Goal: Information Seeking & Learning: Check status

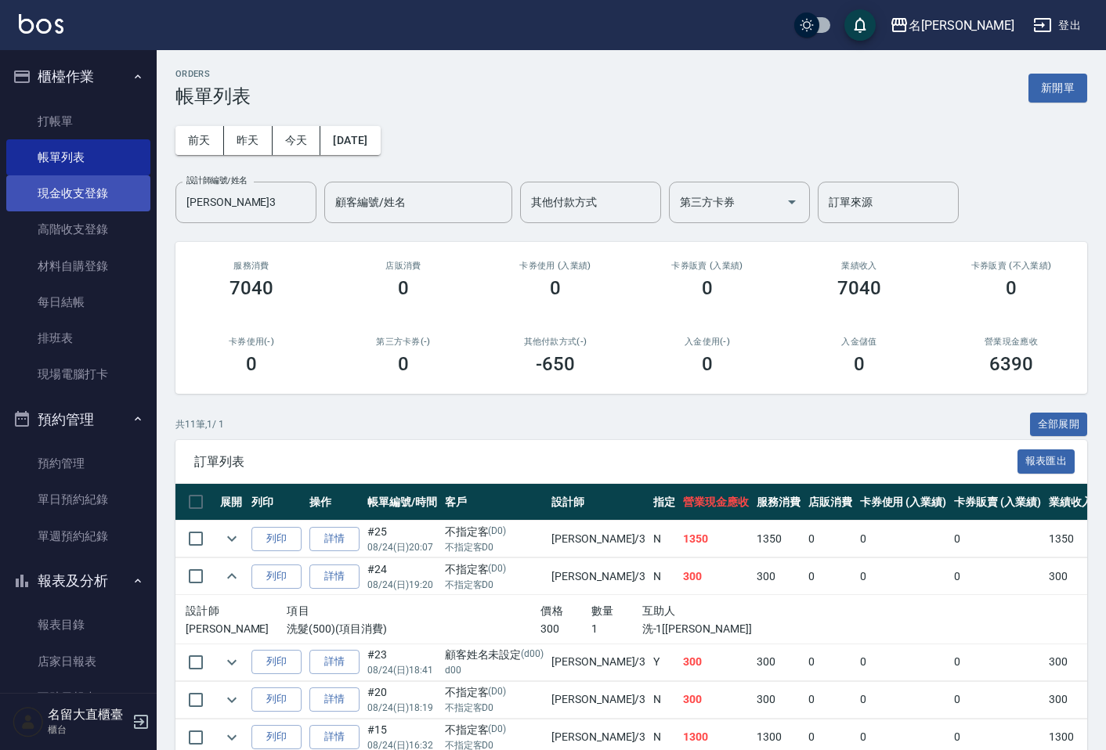
scroll to position [259, 0]
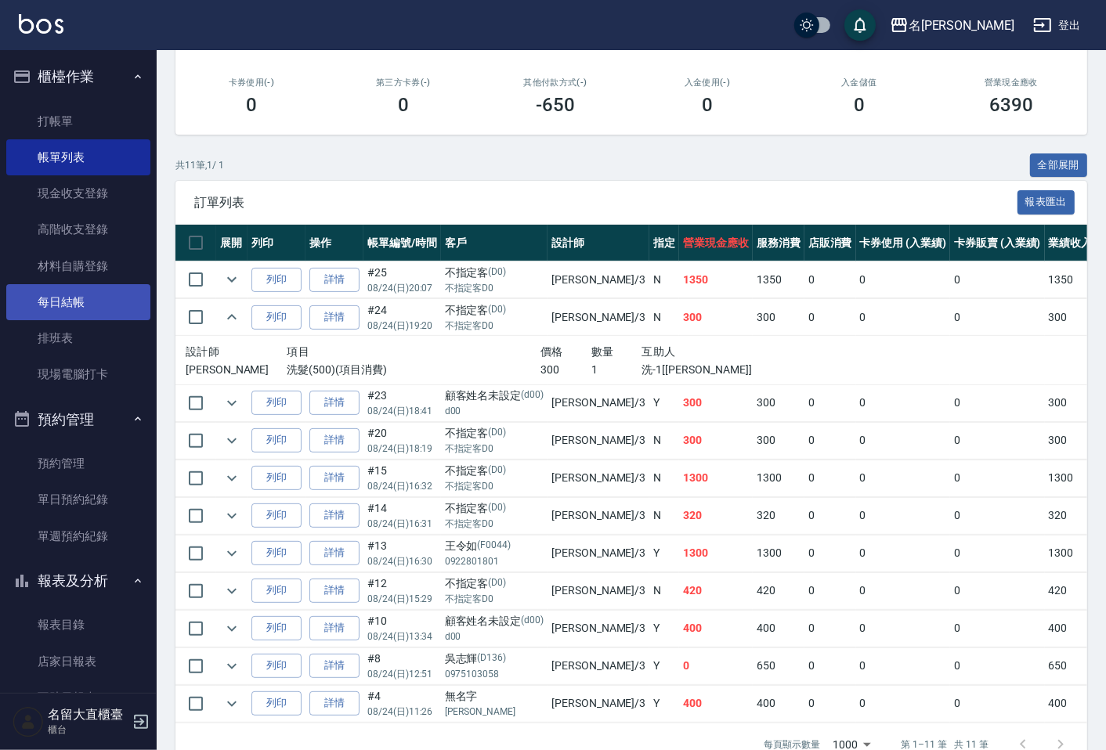
click at [73, 294] on link "每日結帳" at bounding box center [78, 302] width 144 height 36
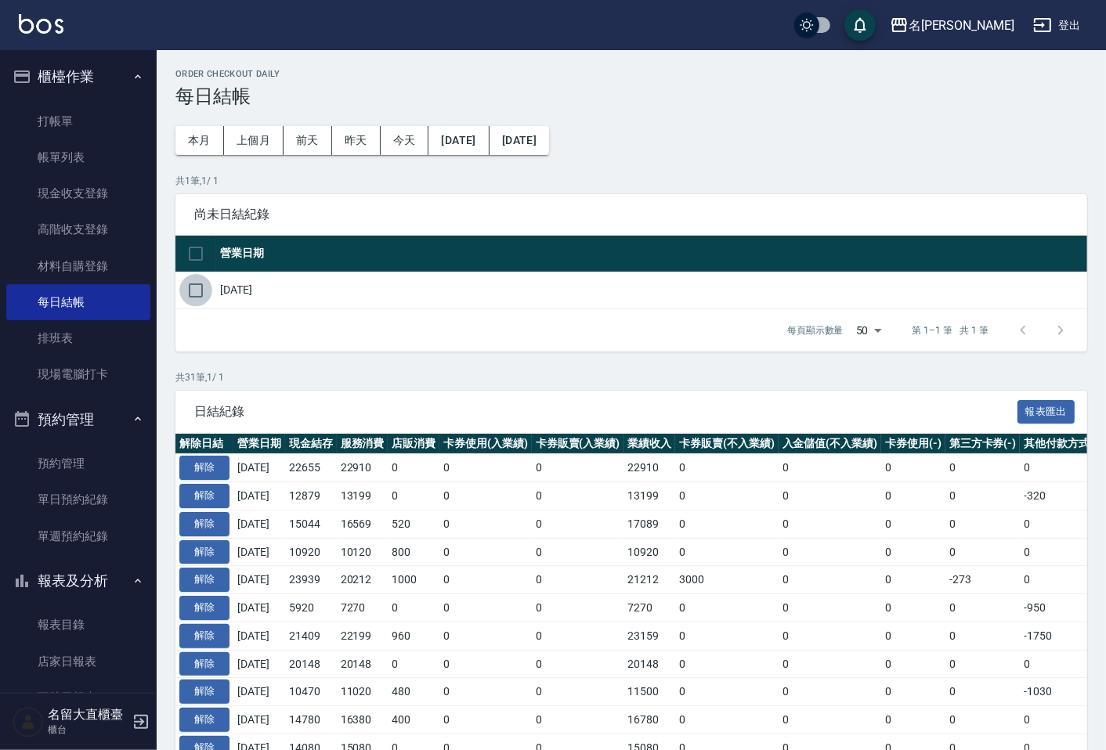
click at [200, 294] on input "checkbox" at bounding box center [195, 290] width 33 height 33
checkbox input "true"
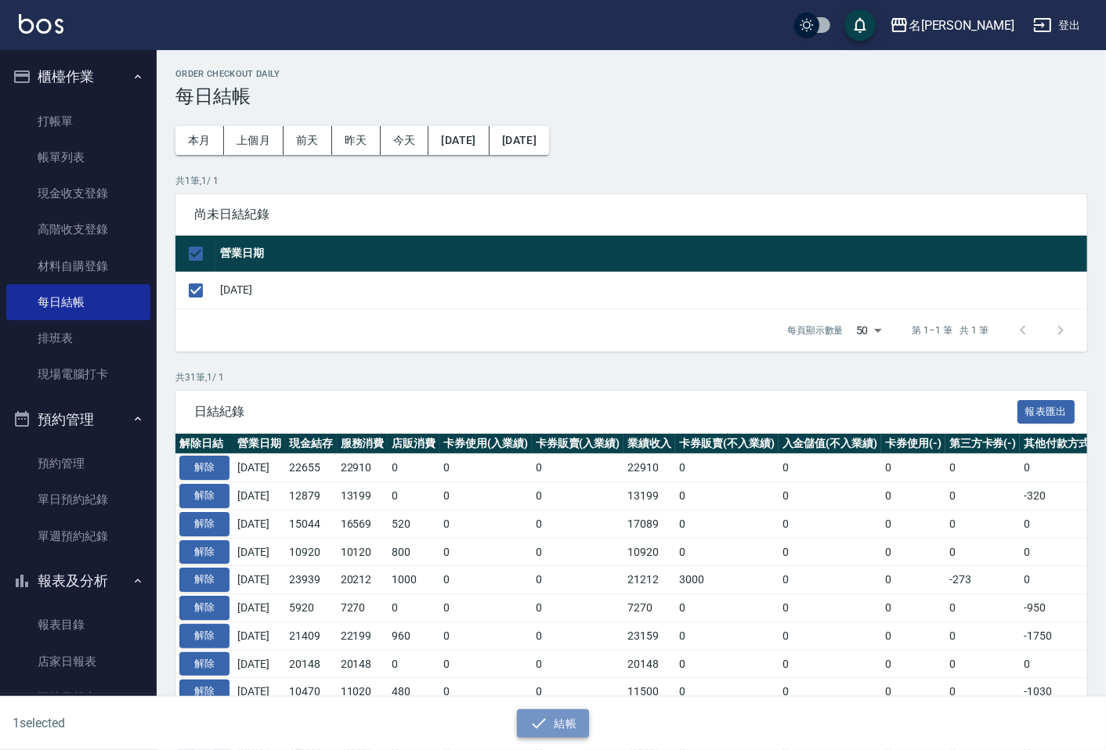
click at [572, 723] on button "結帳" at bounding box center [553, 723] width 73 height 29
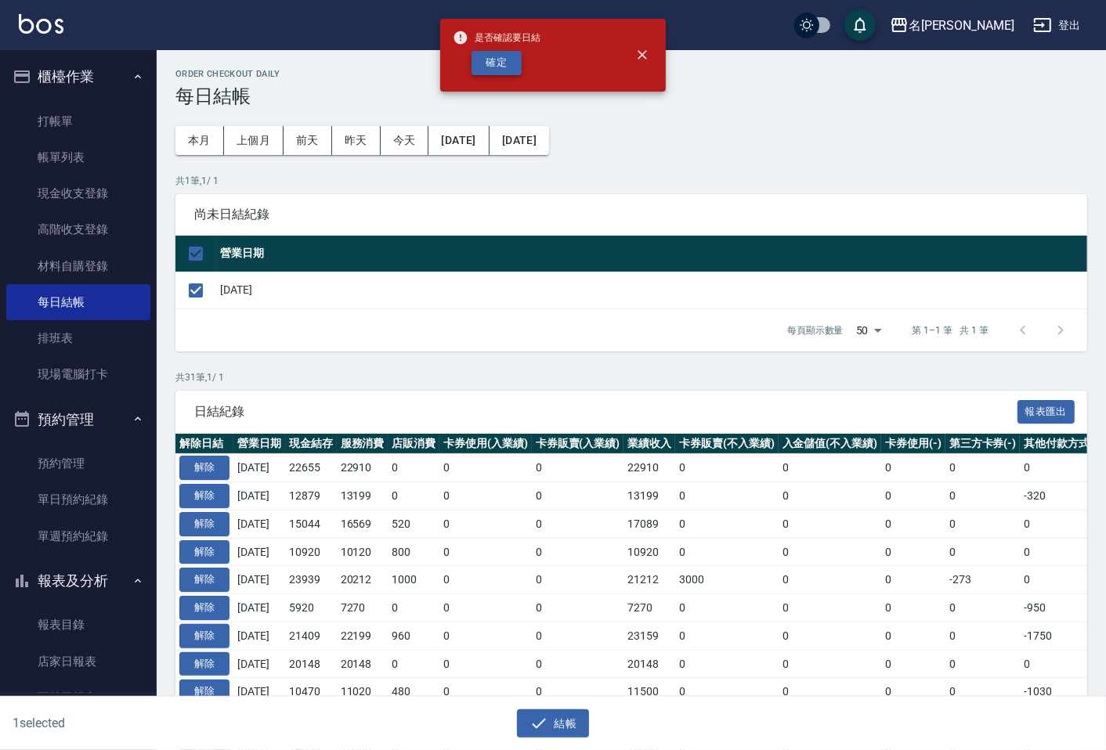
click at [497, 61] on button "確定" at bounding box center [496, 63] width 50 height 24
checkbox input "false"
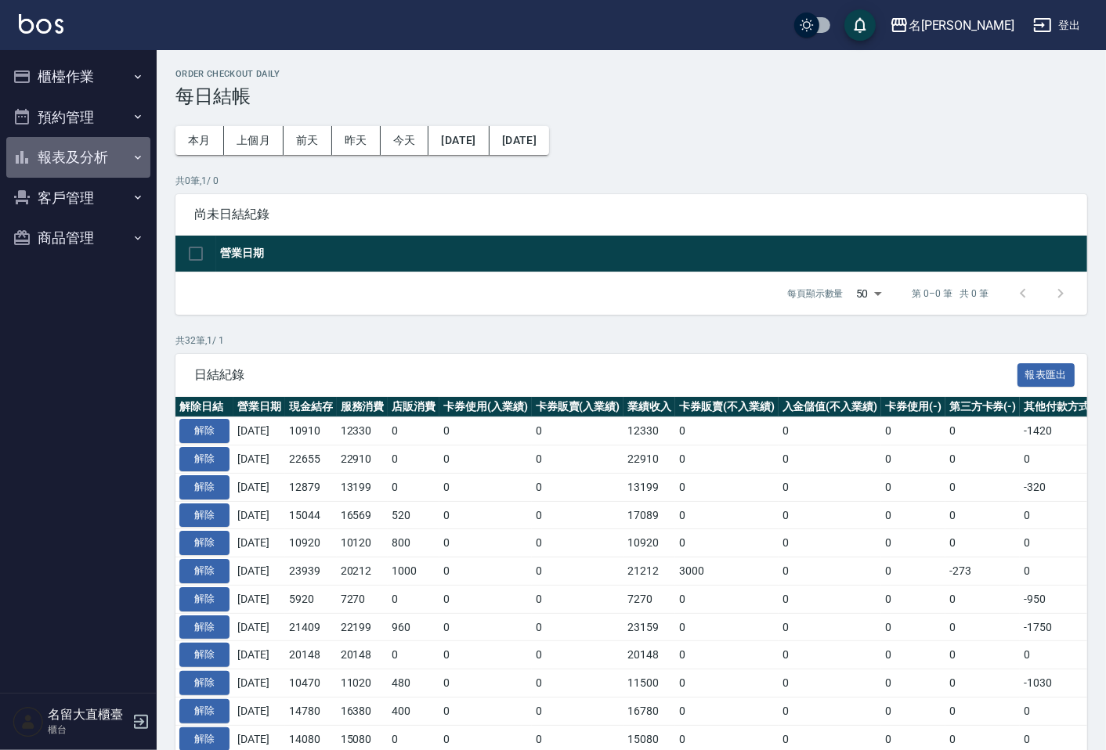
click at [87, 157] on button "報表及分析" at bounding box center [78, 157] width 144 height 41
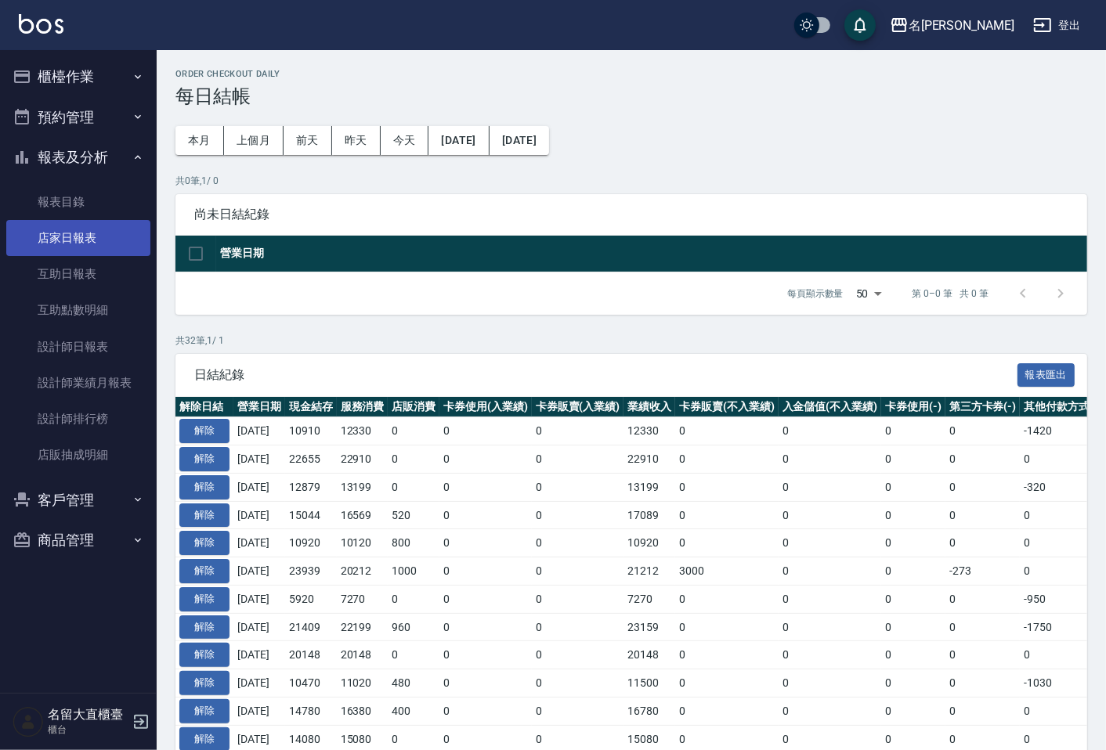
click at [107, 230] on link "店家日報表" at bounding box center [78, 238] width 144 height 36
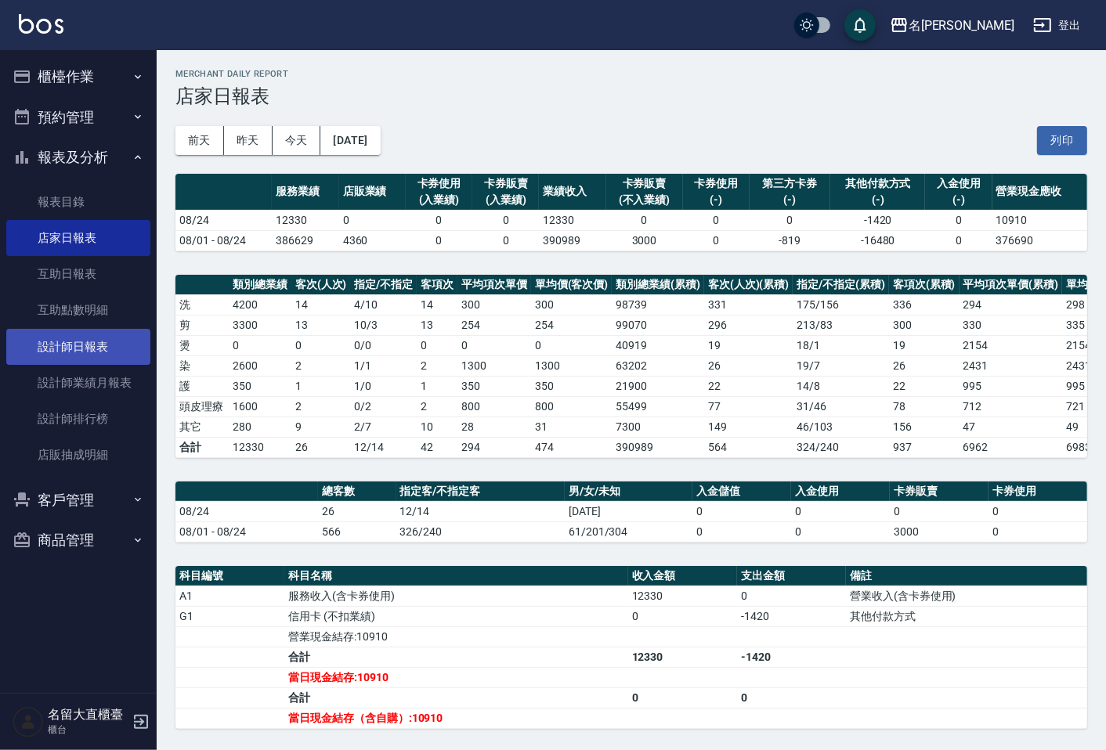
click at [124, 347] on link "設計師日報表" at bounding box center [78, 347] width 144 height 36
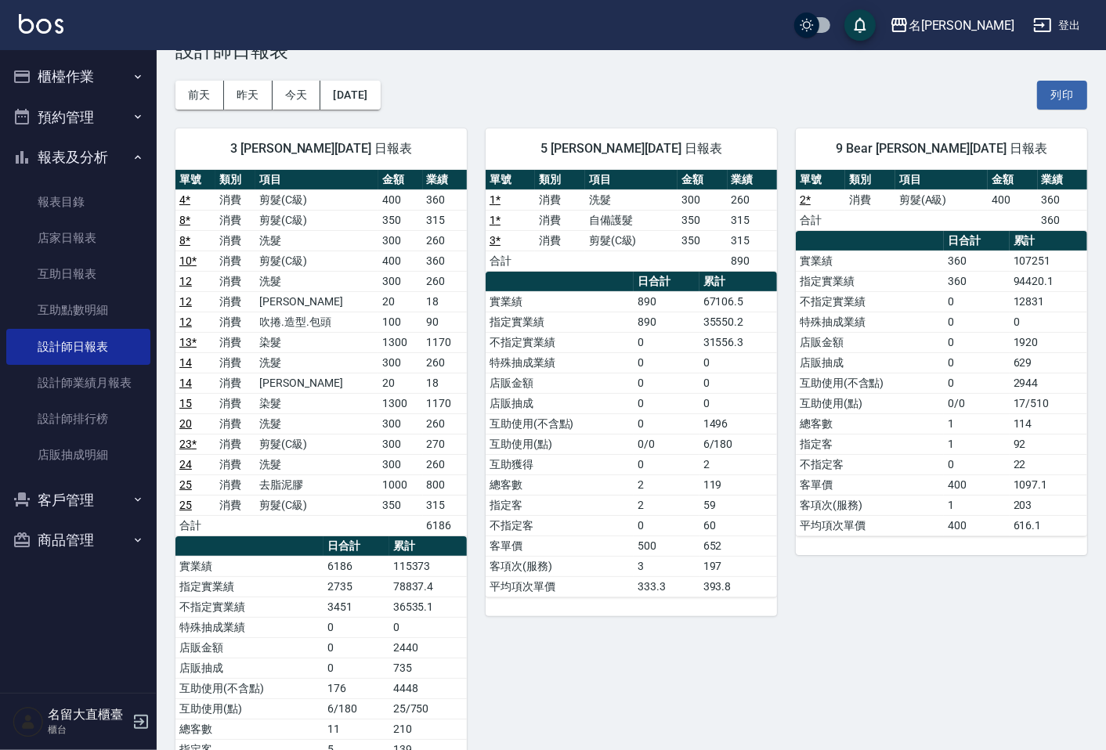
scroll to position [87, 0]
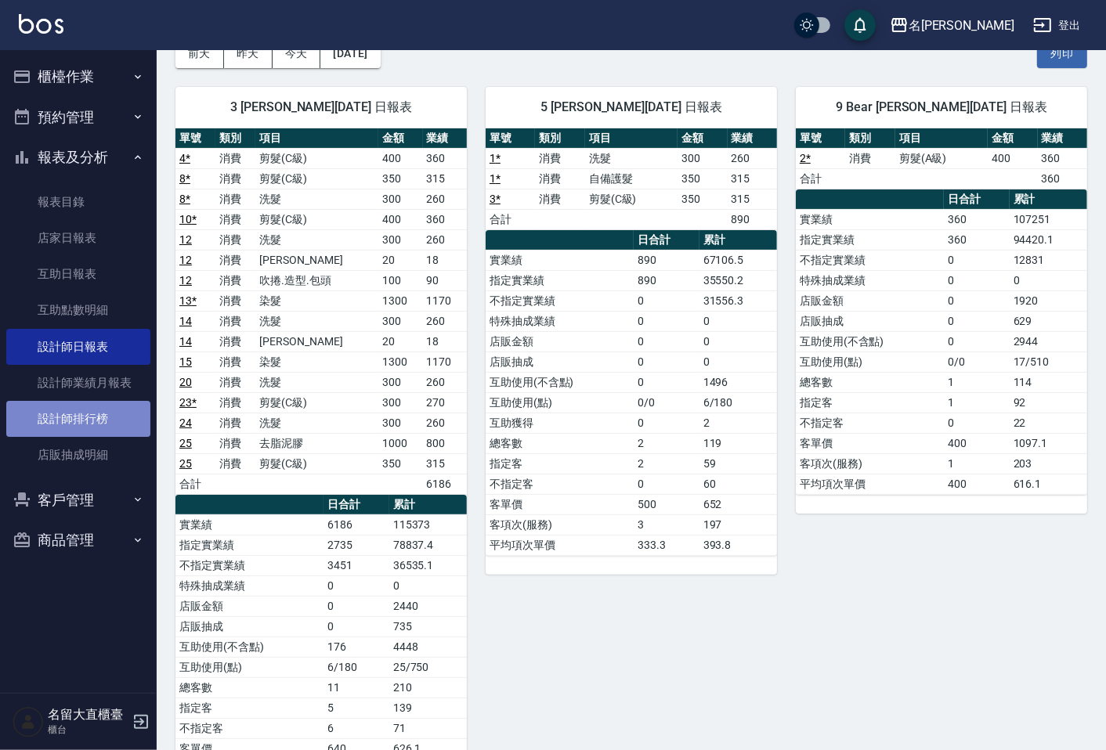
click at [81, 431] on link "設計師排行榜" at bounding box center [78, 419] width 144 height 36
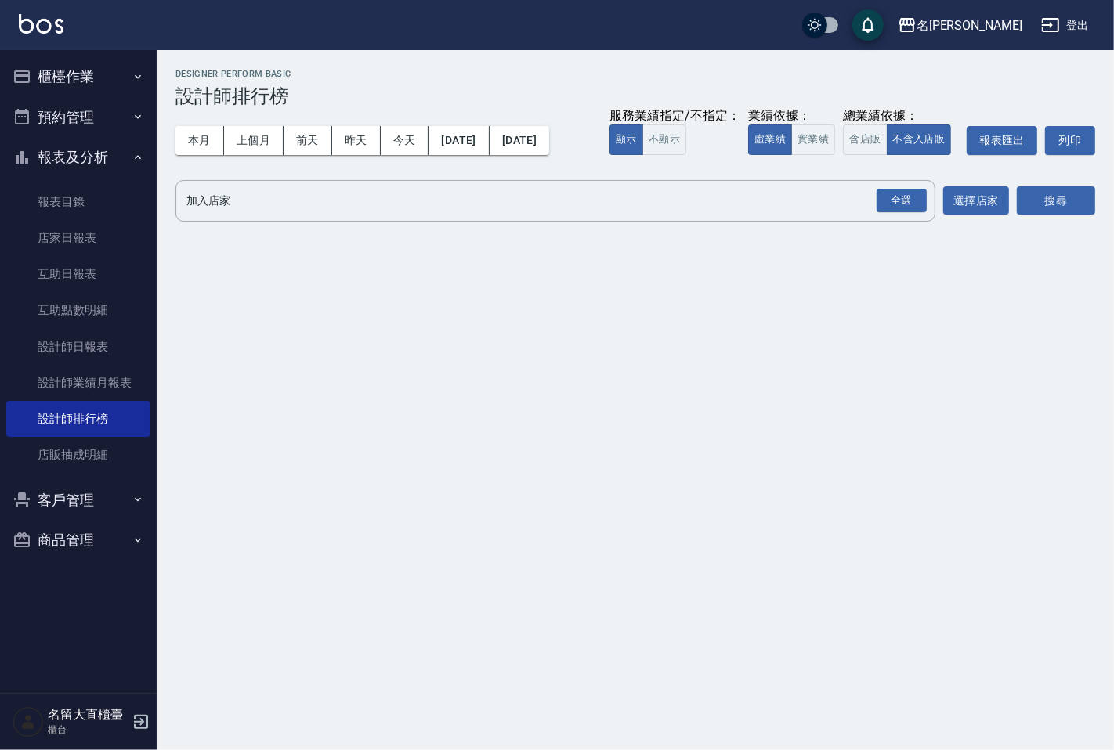
click at [835, 142] on div "服務業績指定/不指定： 顯示 不顯示 業績依據： 虛業績 實業績 總業績依據： 含店販 不含入店販 報表匯出 列印" at bounding box center [852, 140] width 486 height 29
click at [832, 142] on button "實業績" at bounding box center [813, 140] width 44 height 31
click at [894, 201] on div "全選" at bounding box center [901, 201] width 50 height 24
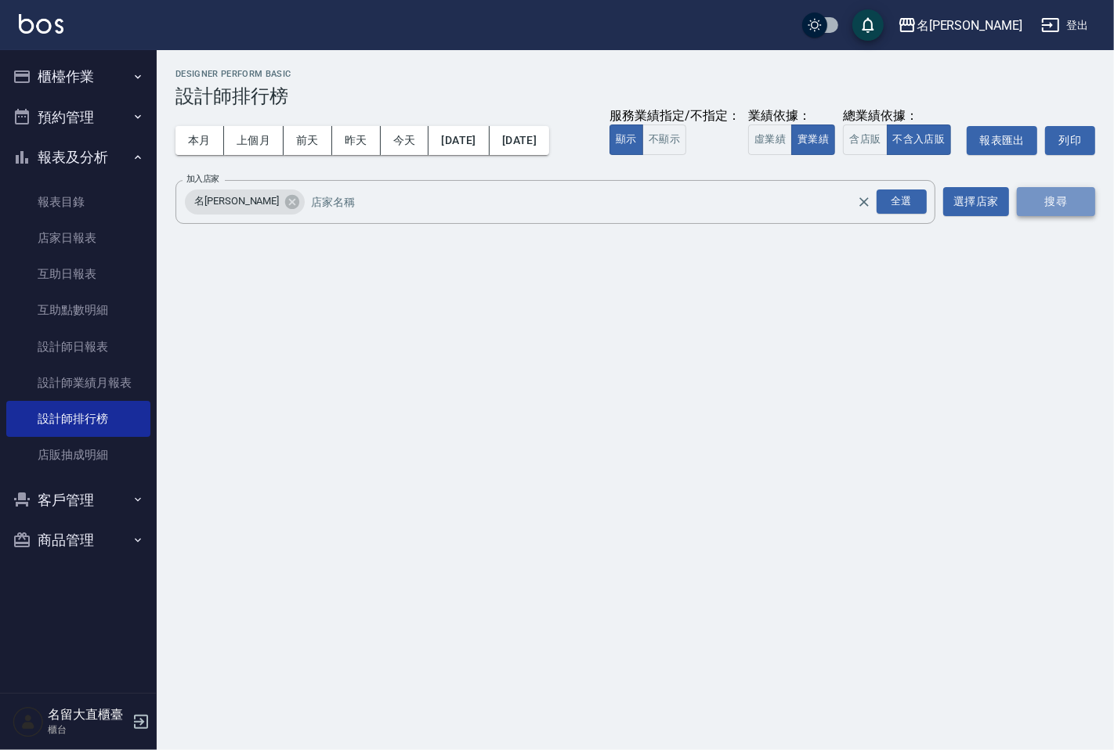
click at [1024, 188] on button "搜尋" at bounding box center [1055, 201] width 78 height 29
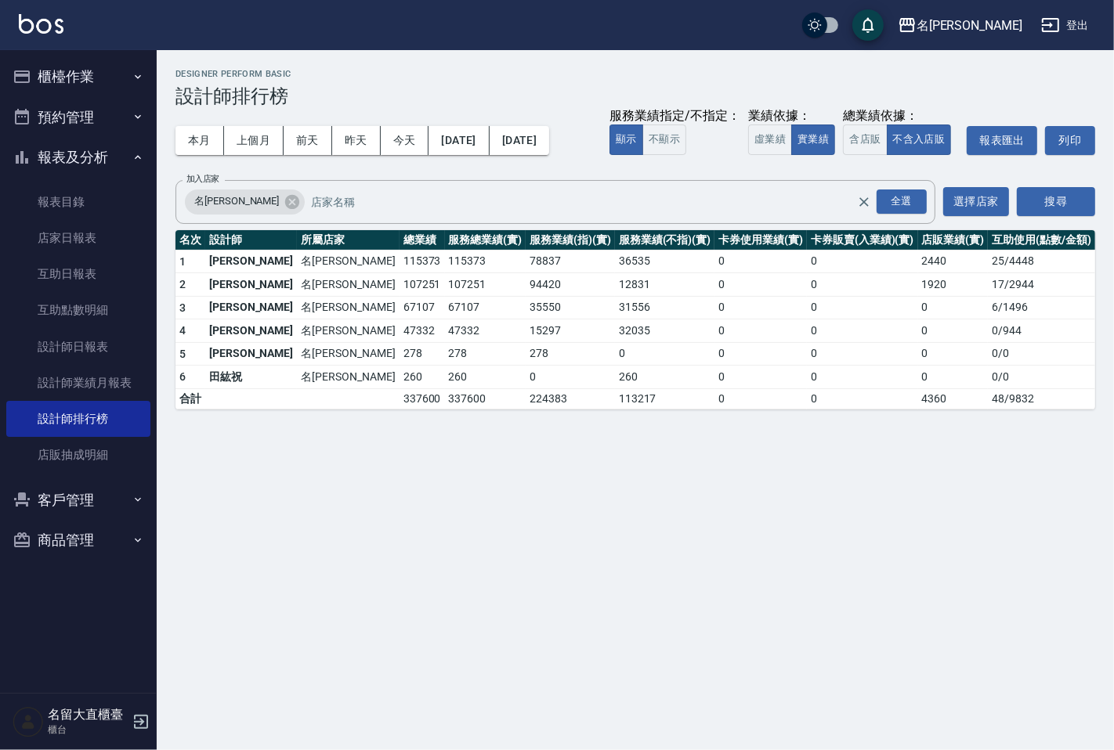
click at [1081, 17] on button "登出" at bounding box center [1064, 25] width 60 height 29
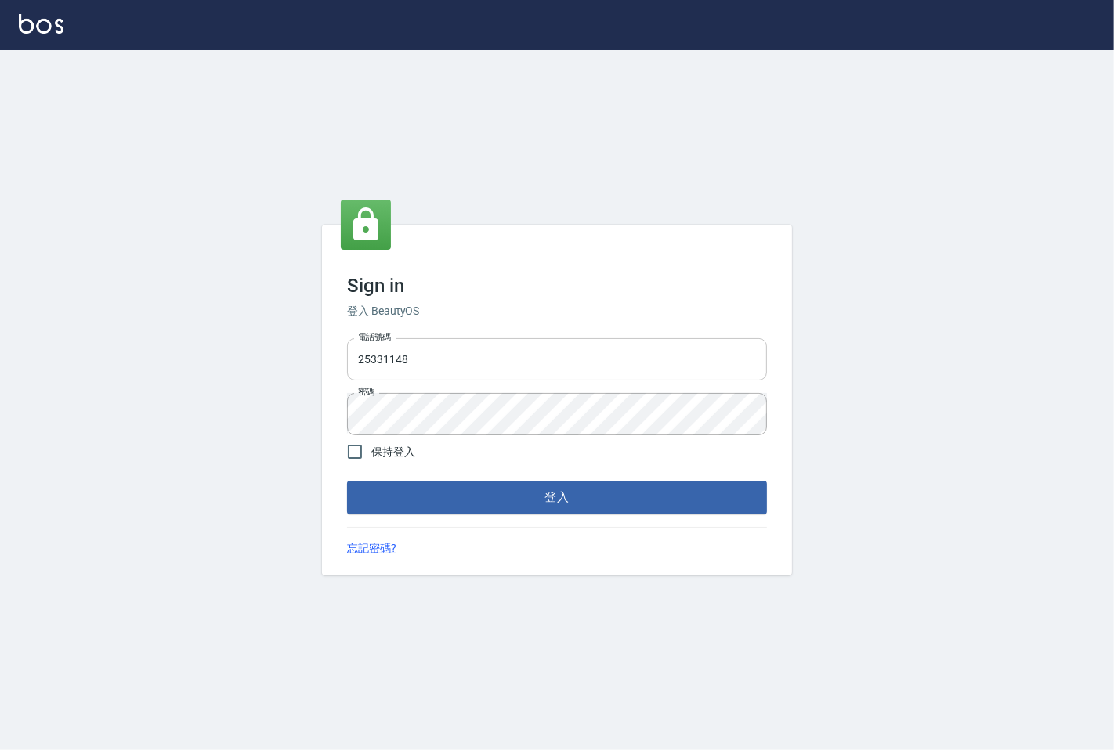
click at [460, 378] on input "25331148" at bounding box center [557, 359] width 420 height 42
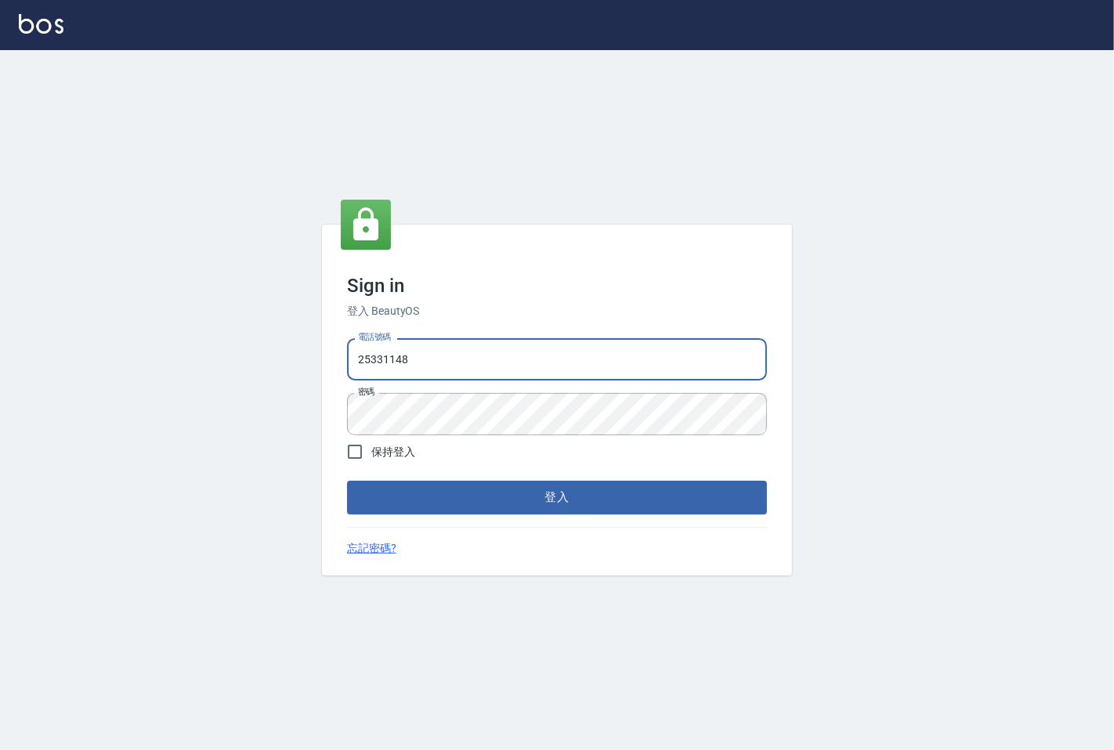
click at [460, 378] on input "25331148" at bounding box center [557, 359] width 420 height 42
click at [460, 377] on input "25331148" at bounding box center [557, 359] width 420 height 42
type input "0983983823"
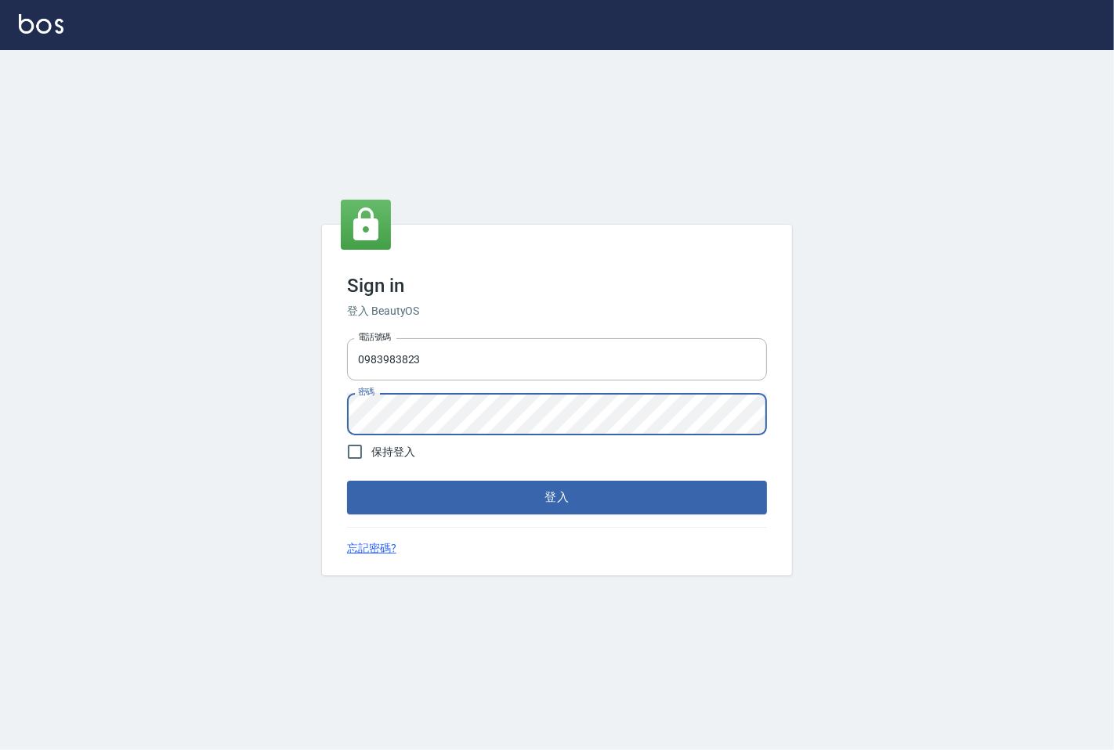
click at [347, 481] on button "登入" at bounding box center [557, 497] width 420 height 33
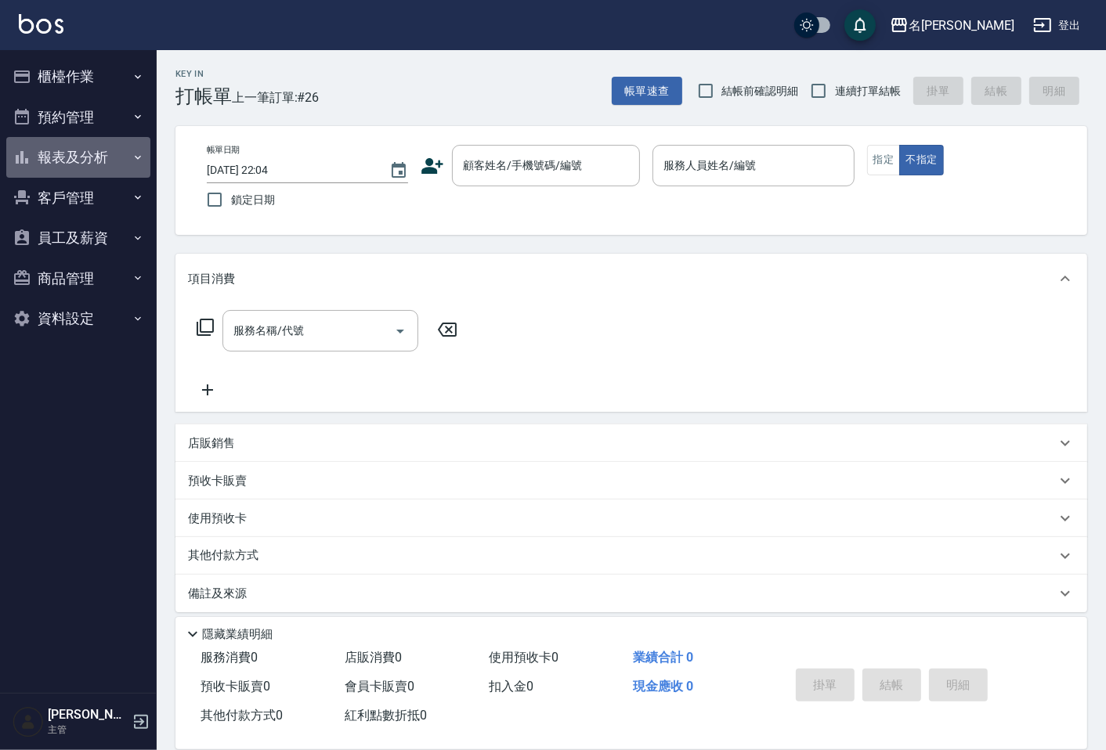
click at [49, 154] on button "報表及分析" at bounding box center [78, 157] width 144 height 41
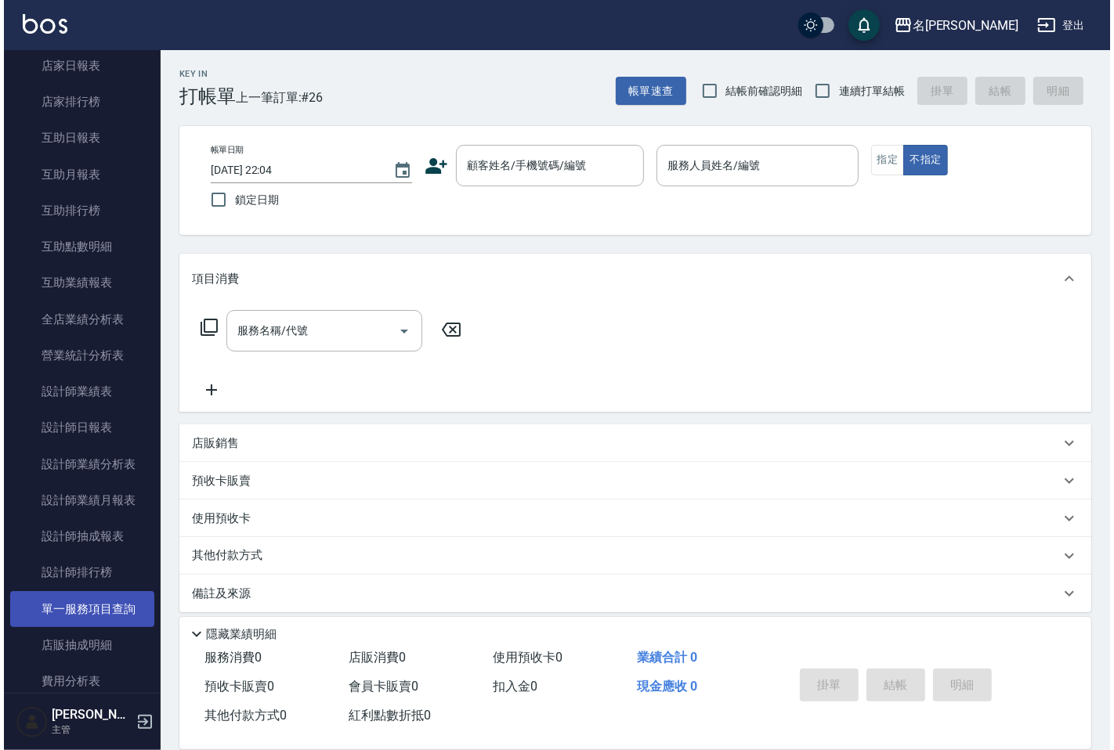
scroll to position [174, 0]
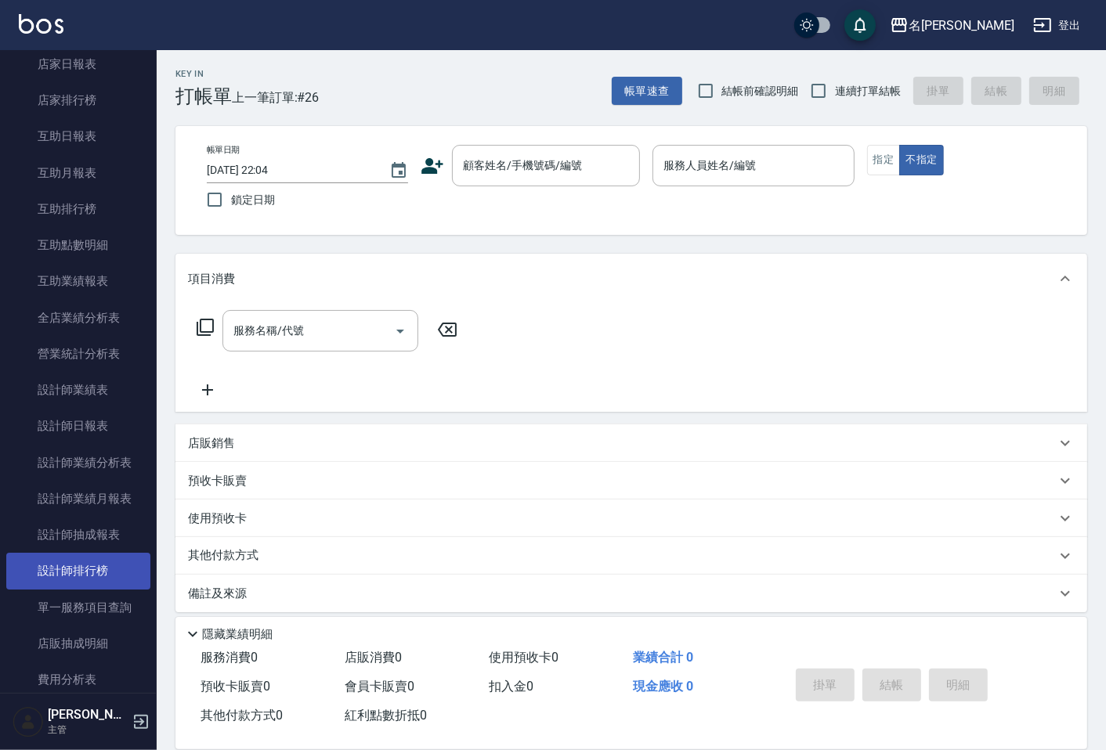
click at [89, 570] on link "設計師排行榜" at bounding box center [78, 571] width 144 height 36
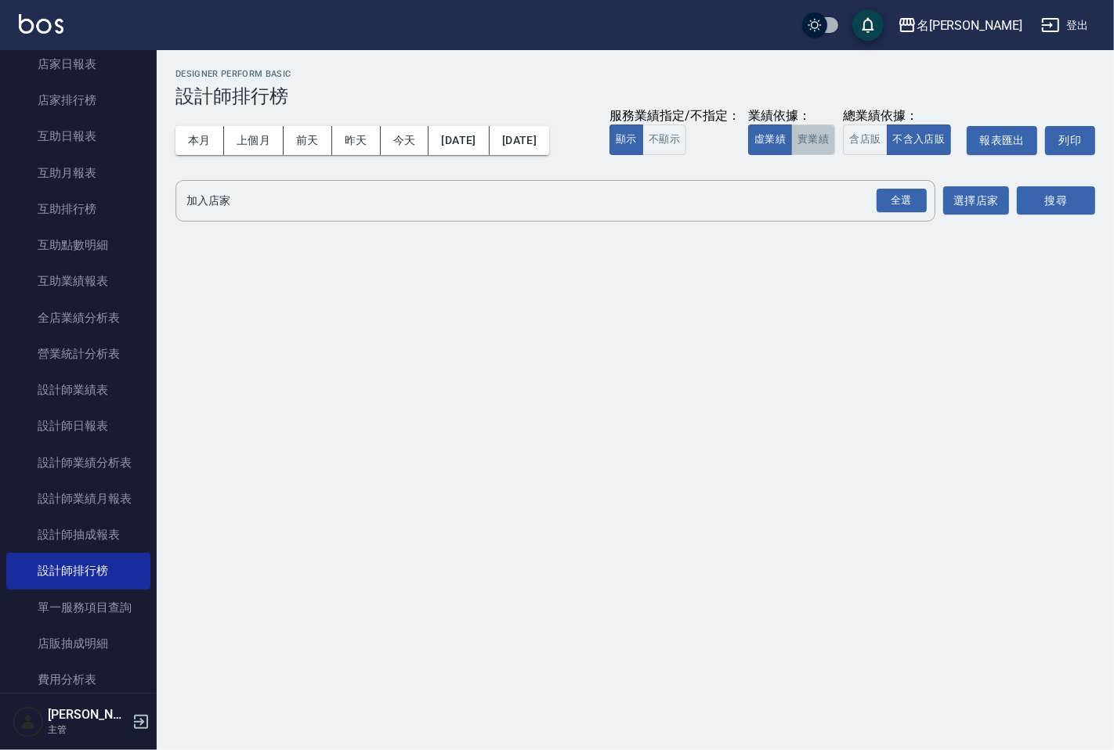
click at [832, 128] on button "實業績" at bounding box center [813, 140] width 44 height 31
click at [898, 201] on div "全選" at bounding box center [901, 201] width 50 height 24
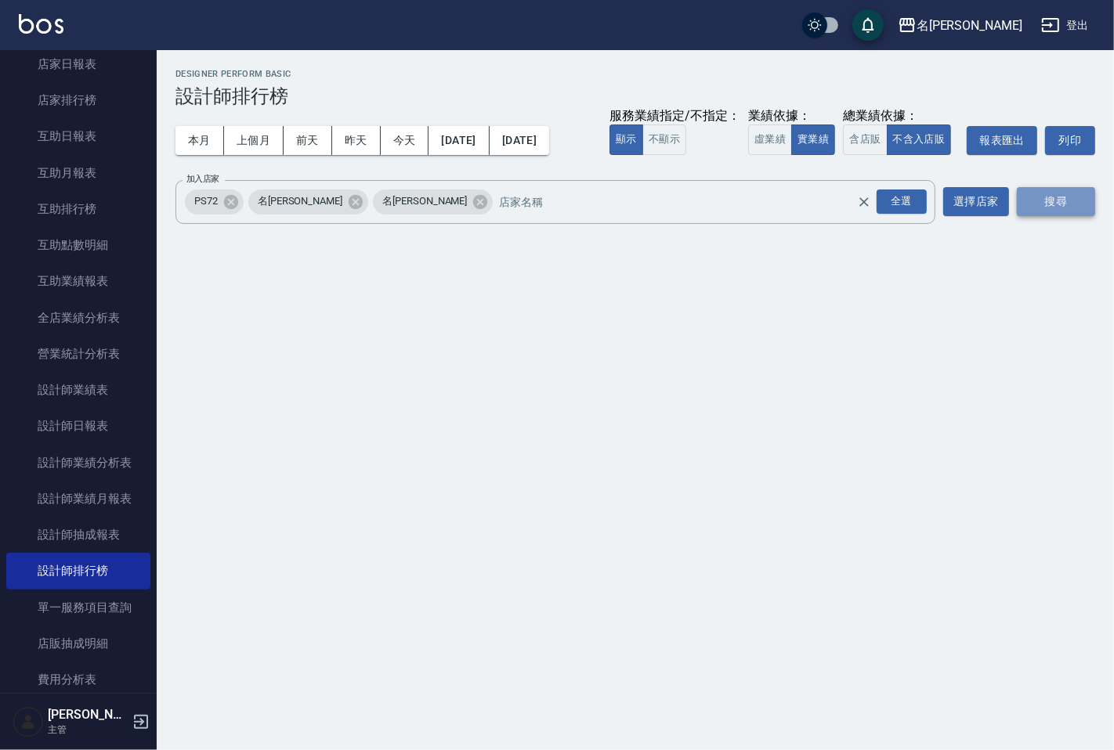
click at [1038, 207] on button "搜尋" at bounding box center [1055, 201] width 78 height 29
